Goal: Transaction & Acquisition: Purchase product/service

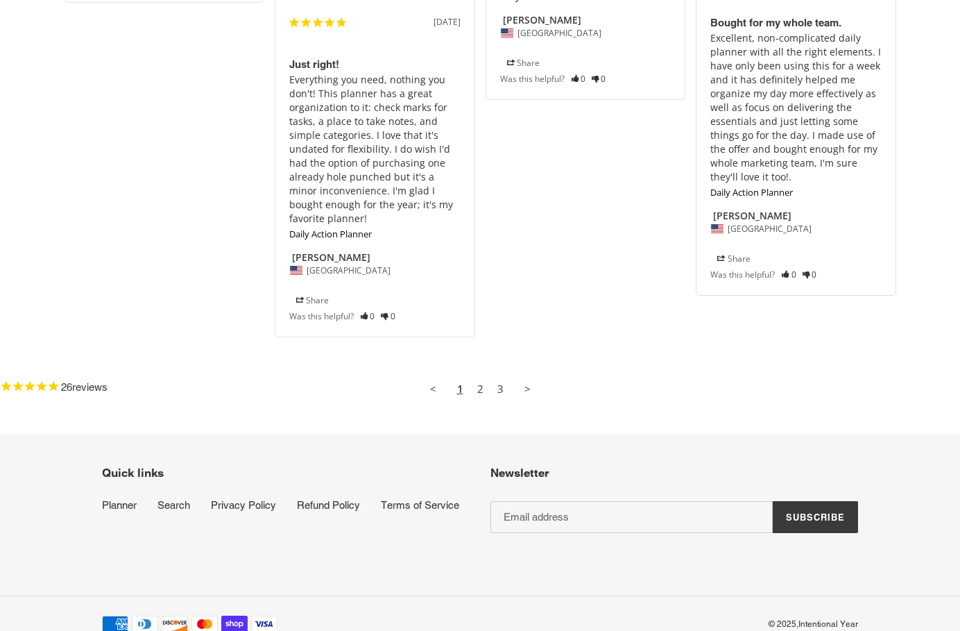
scroll to position [1977, 0]
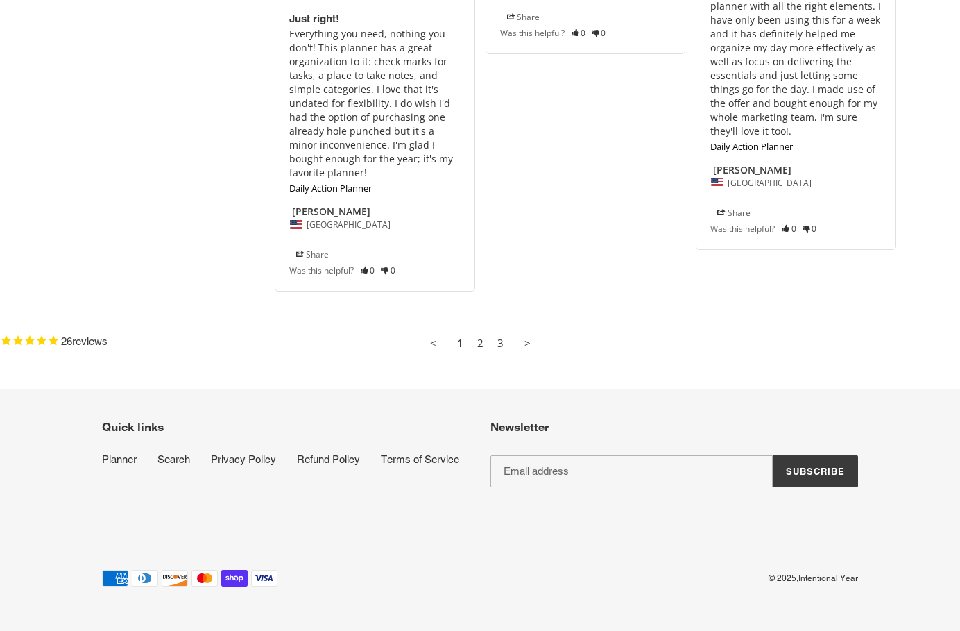
click at [608, 468] on input "Email address" at bounding box center [631, 471] width 282 height 32
click at [584, 465] on input "Email address" at bounding box center [631, 471] width 282 height 32
type input "[EMAIL_ADDRESS][DOMAIN_NAME]"
click at [824, 470] on span "Subscribe" at bounding box center [815, 470] width 59 height 11
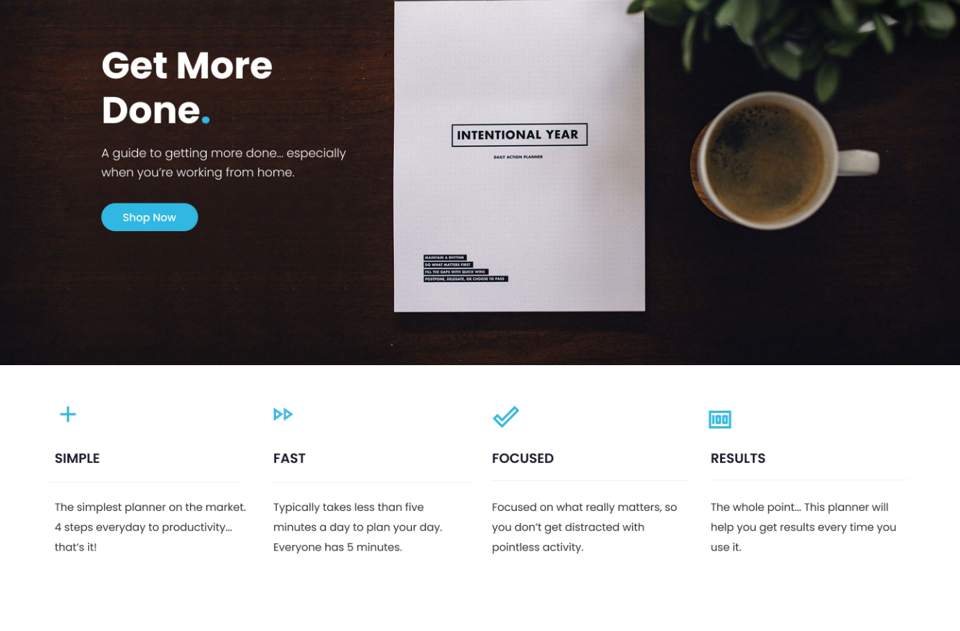
scroll to position [139, 0]
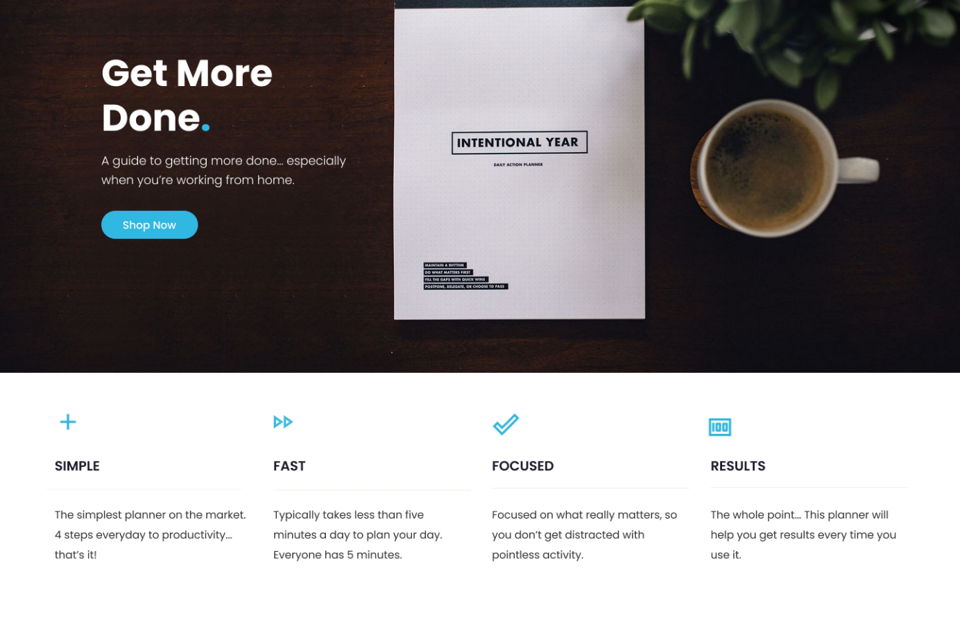
click at [160, 208] on img at bounding box center [480, 144] width 960 height 455
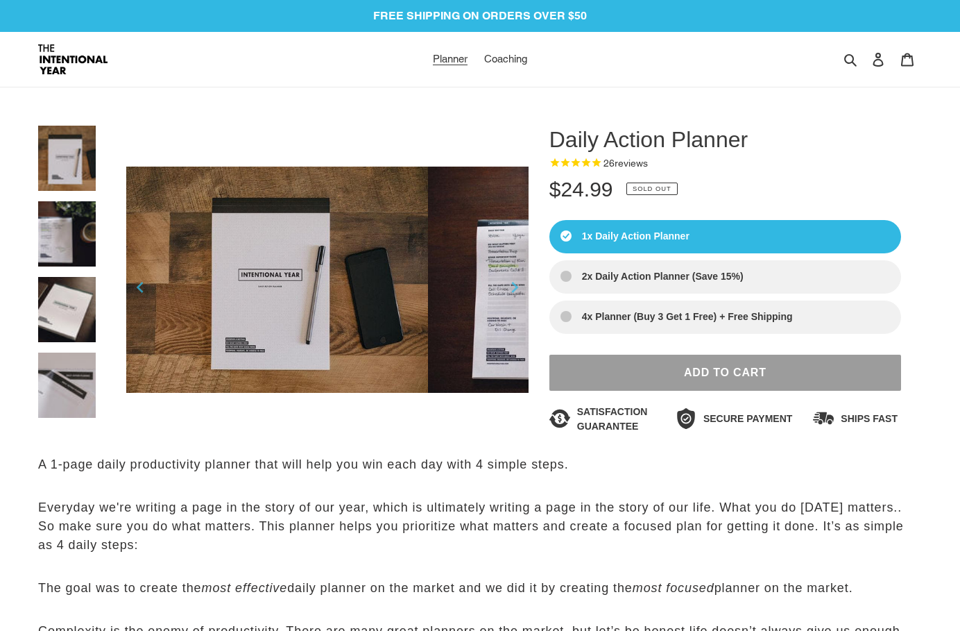
select select "Sort reviews"
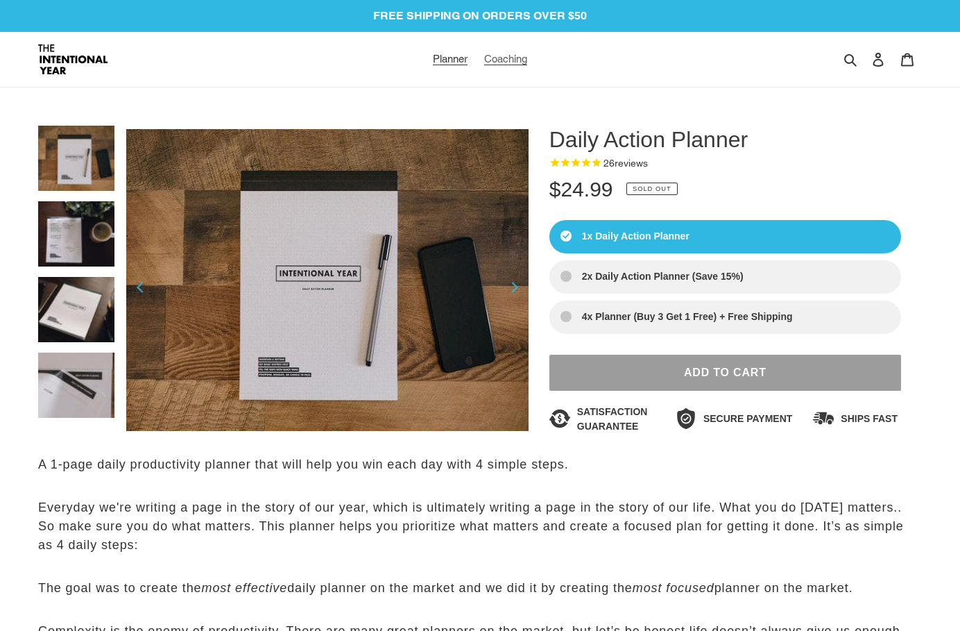
click at [499, 56] on span "Coaching" at bounding box center [505, 59] width 43 height 12
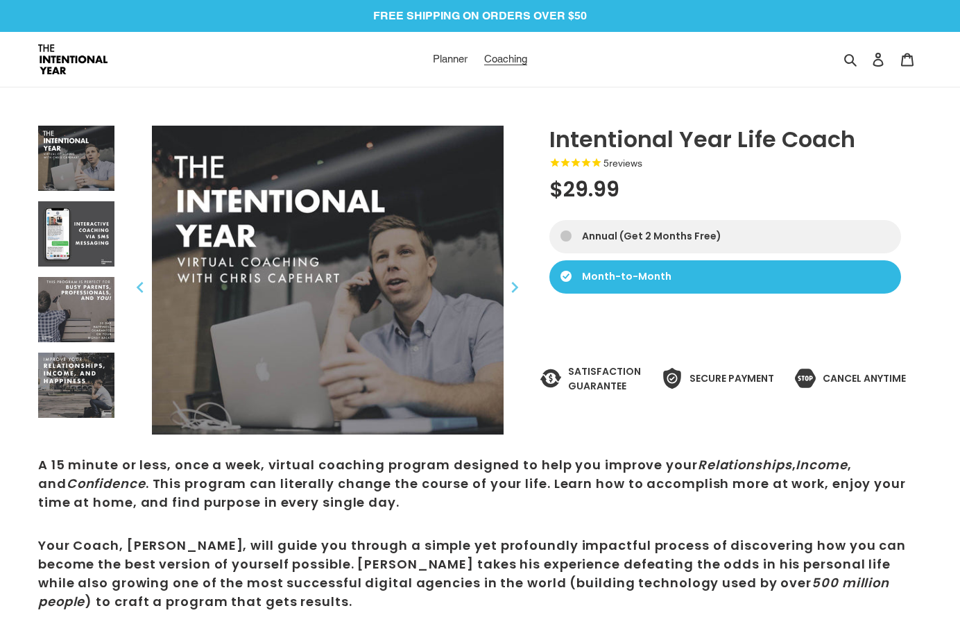
select select "Sort reviews"
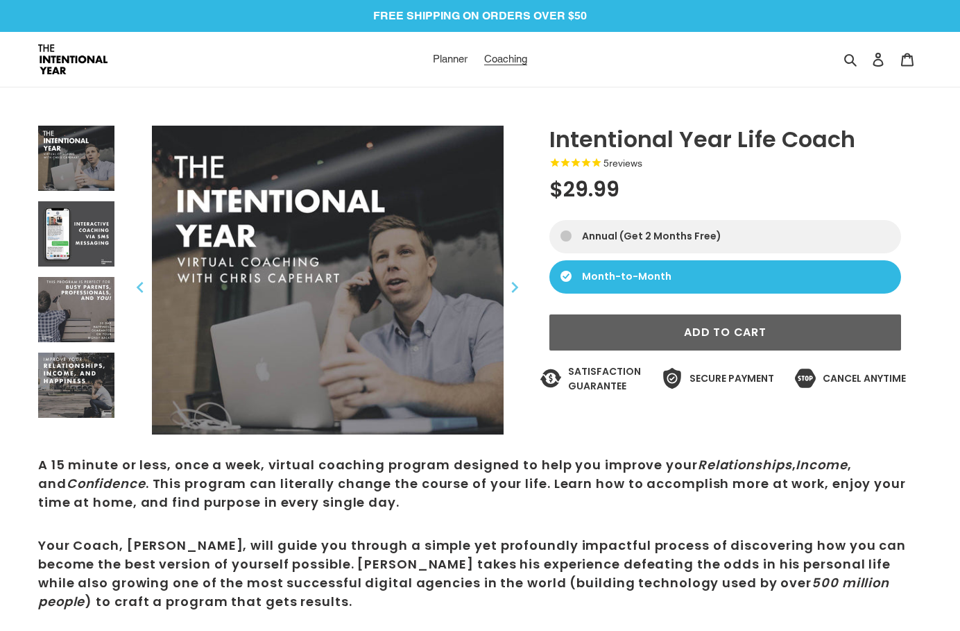
click at [652, 325] on button "Add to Cart" at bounding box center [725, 332] width 352 height 36
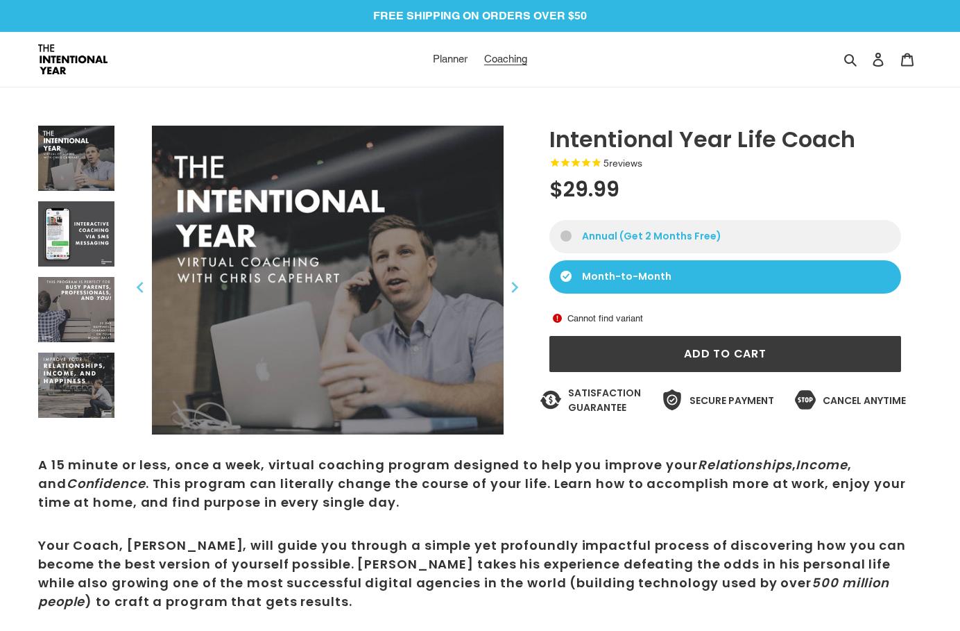
click at [650, 239] on link "Annual (Get 2 Months Free)" at bounding box center [725, 236] width 352 height 33
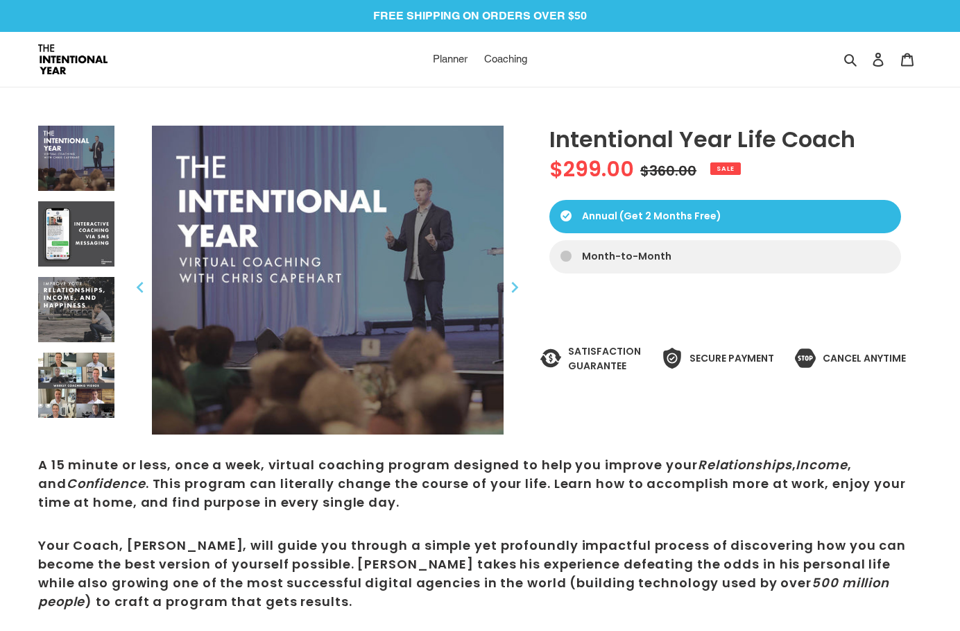
select select "Sort reviews"
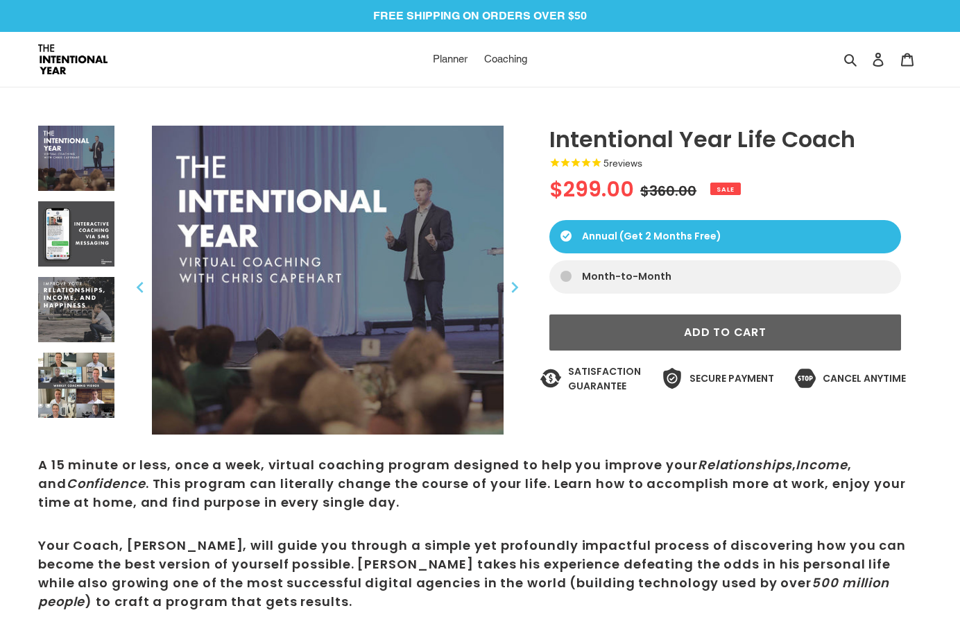
click at [692, 327] on span "Add to Cart" at bounding box center [725, 332] width 83 height 16
